Goal: Transaction & Acquisition: Purchase product/service

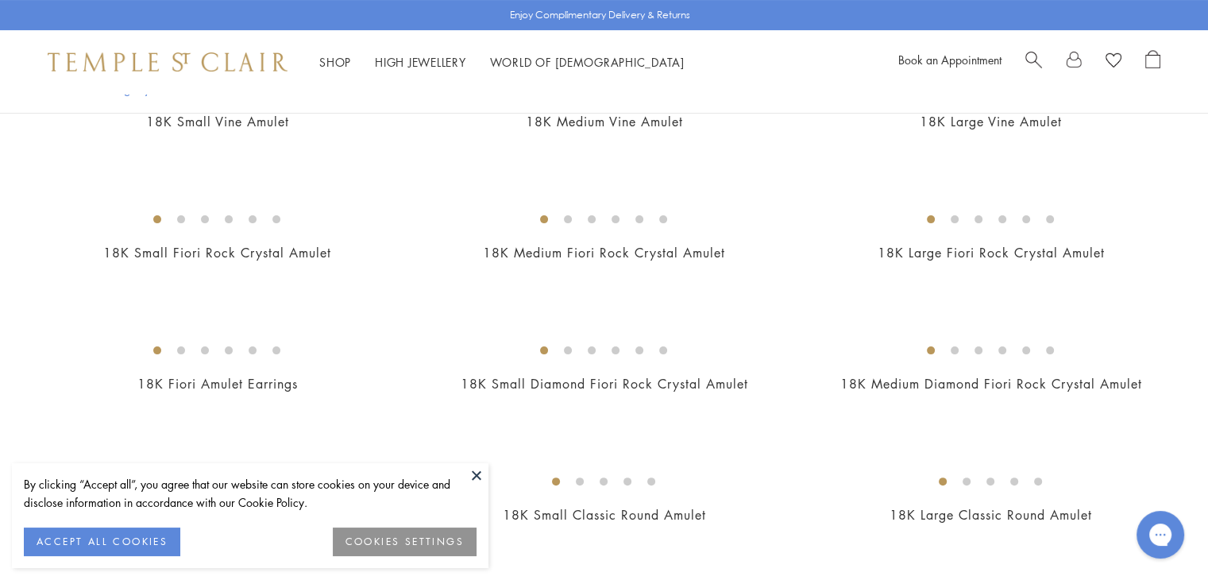
scroll to position [175, 0]
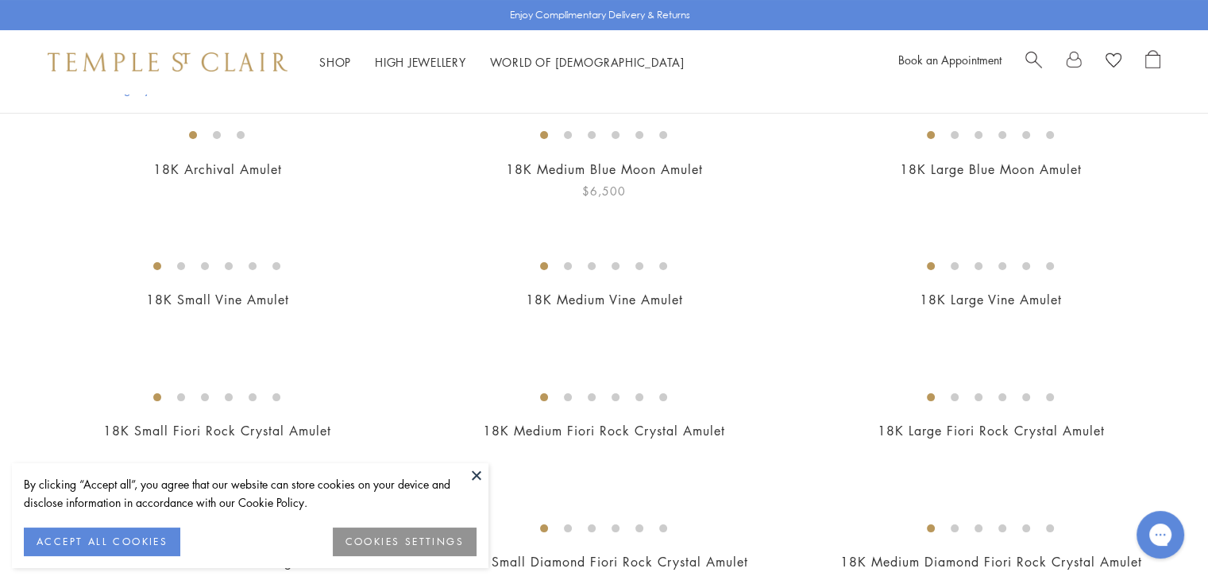
click at [0, 0] on img at bounding box center [0, 0] width 0 height 0
